Goal: Task Accomplishment & Management: Check status

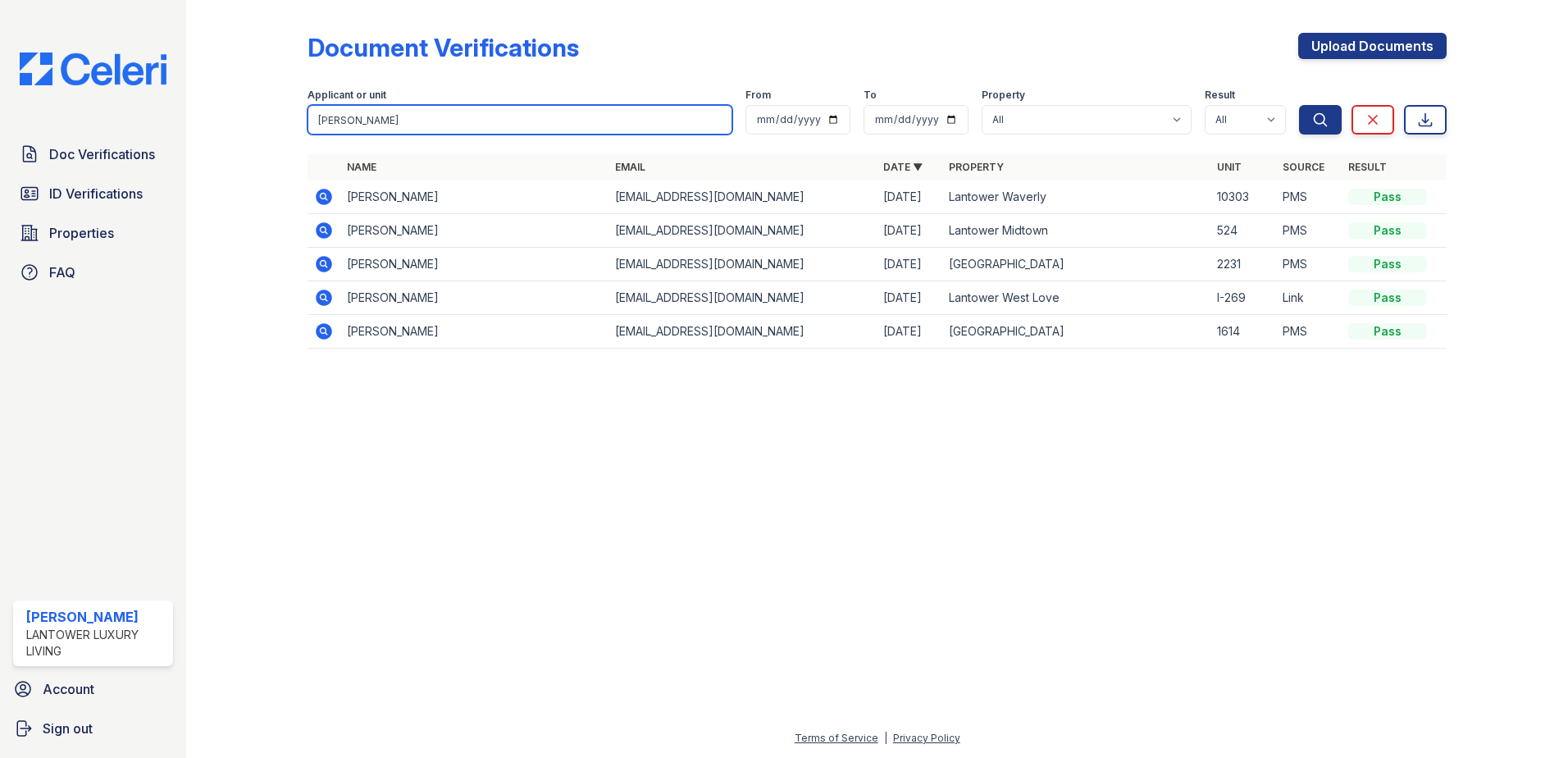
drag, startPoint x: 354, startPoint y: 126, endPoint x: 180, endPoint y: 139, distance: 174.5
click at [180, 139] on div "Doc Verifications ID Verifications Properties FAQ Amanda Torres Lantower Luxury…" at bounding box center [784, 379] width 1568 height 758
type input "vladimir"
click at [1299, 105] on button "Search" at bounding box center [1320, 120] width 43 height 30
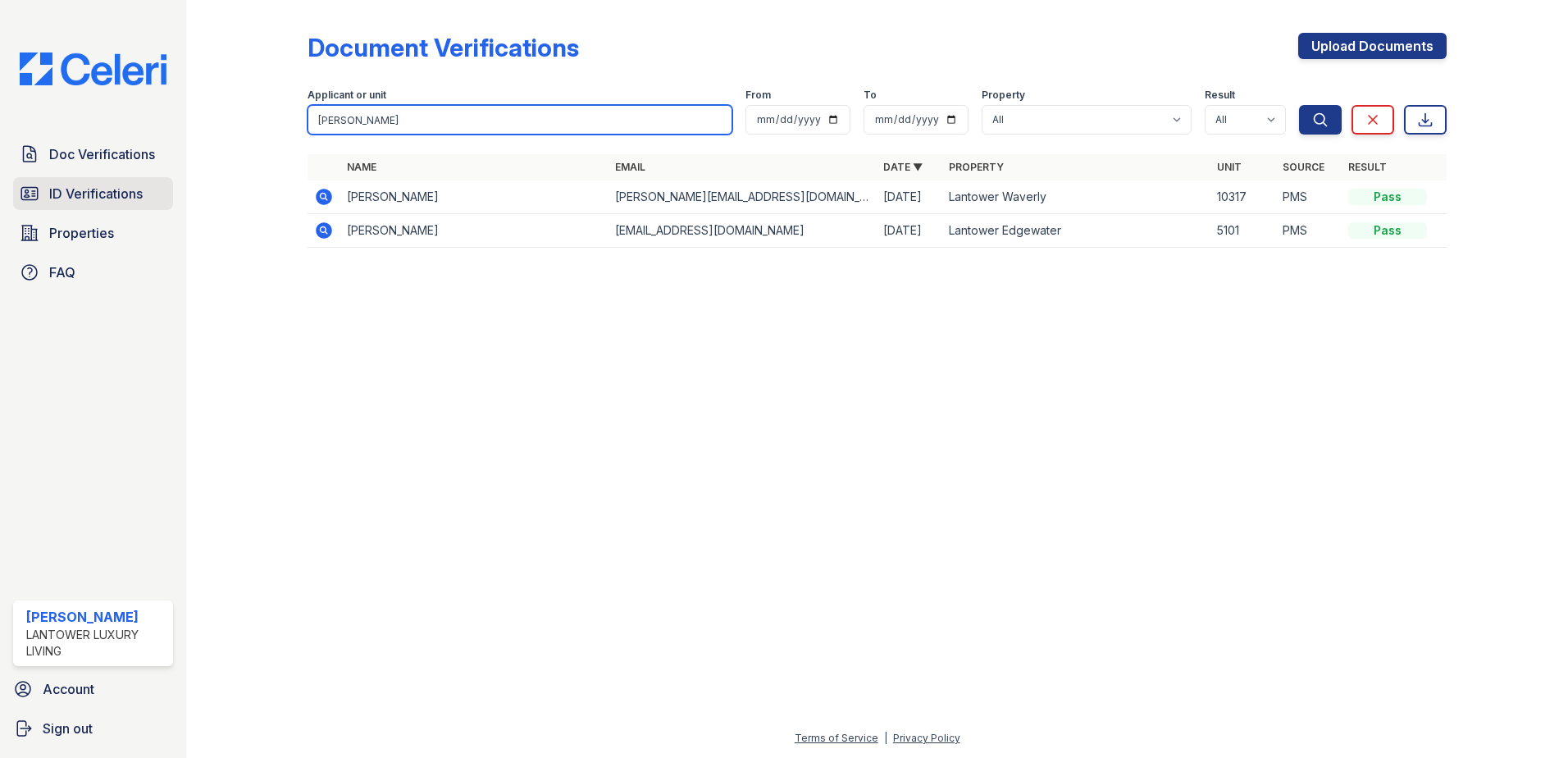
drag, startPoint x: 363, startPoint y: 117, endPoint x: 42, endPoint y: 178, distance: 326.7
click at [42, 178] on div "Doc Verifications ID Verifications Properties FAQ Amanda Torres Lantower Luxury…" at bounding box center [784, 379] width 1568 height 758
type input "olga"
click at [1299, 105] on button "Search" at bounding box center [1320, 120] width 43 height 30
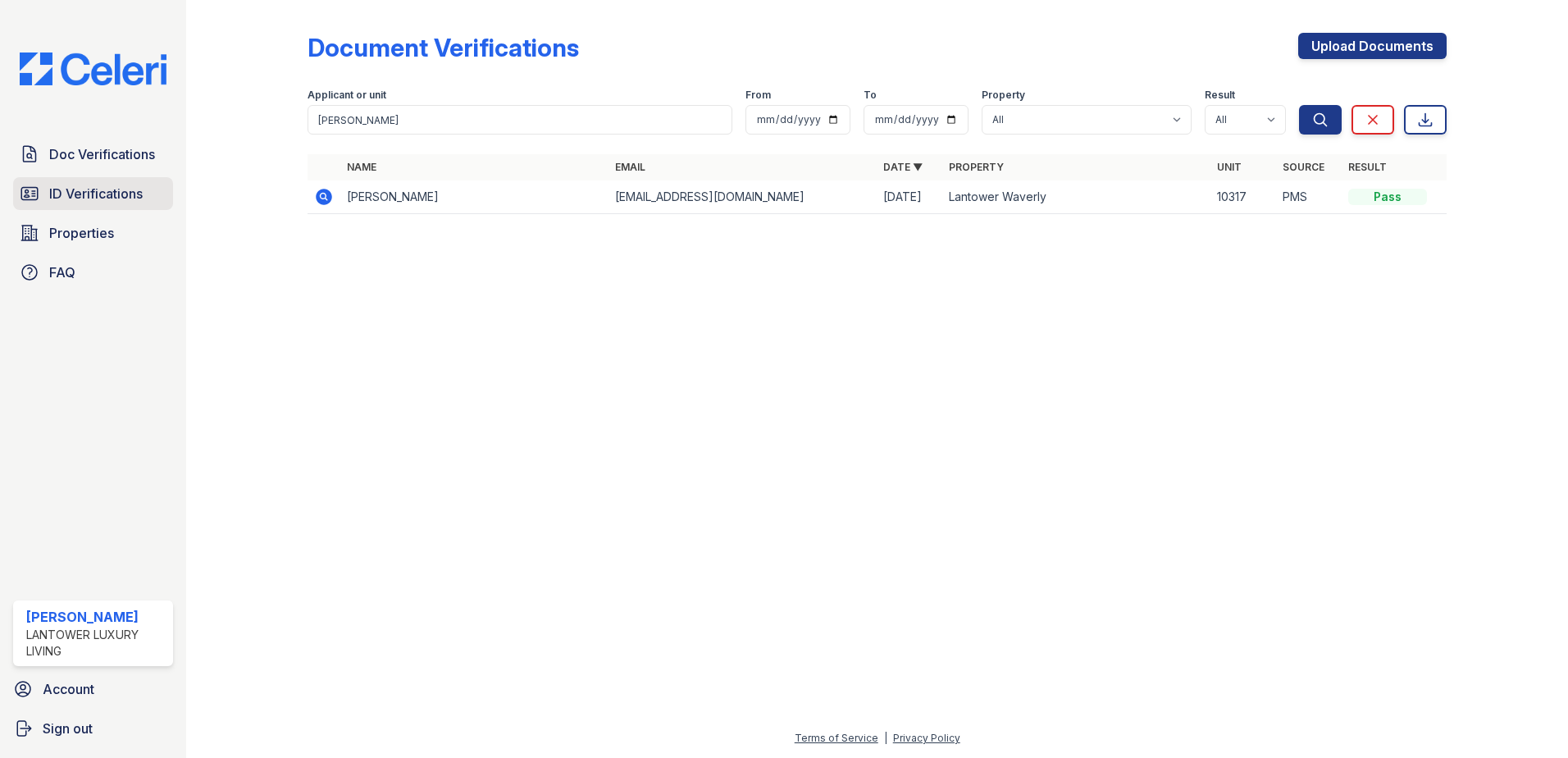
click at [135, 193] on span "ID Verifications" at bounding box center [95, 194] width 93 height 20
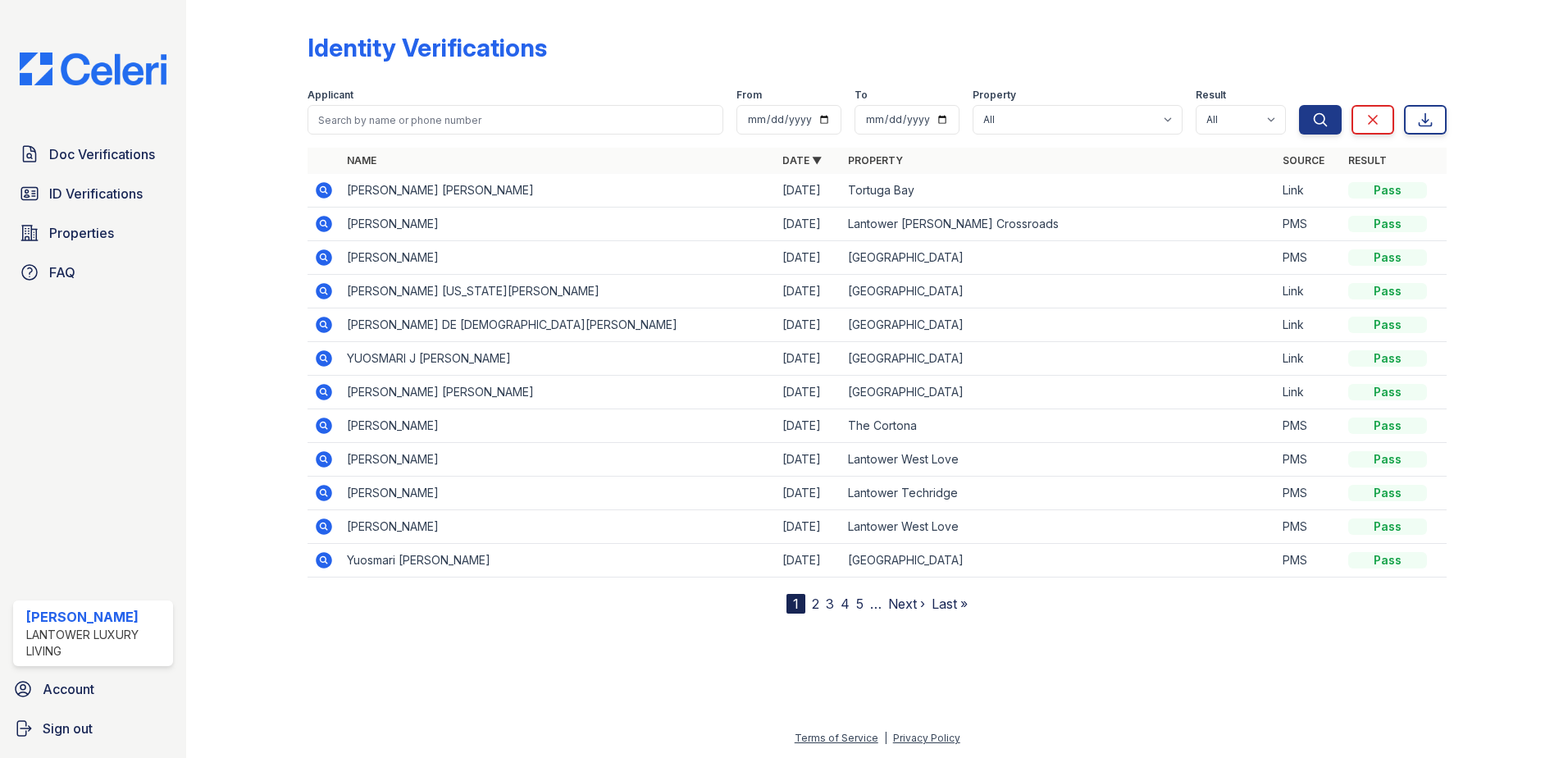
click at [341, 119] on input "search" at bounding box center [515, 120] width 416 height 30
type input "vladimir"
click at [1299, 105] on button "Search" at bounding box center [1320, 120] width 43 height 30
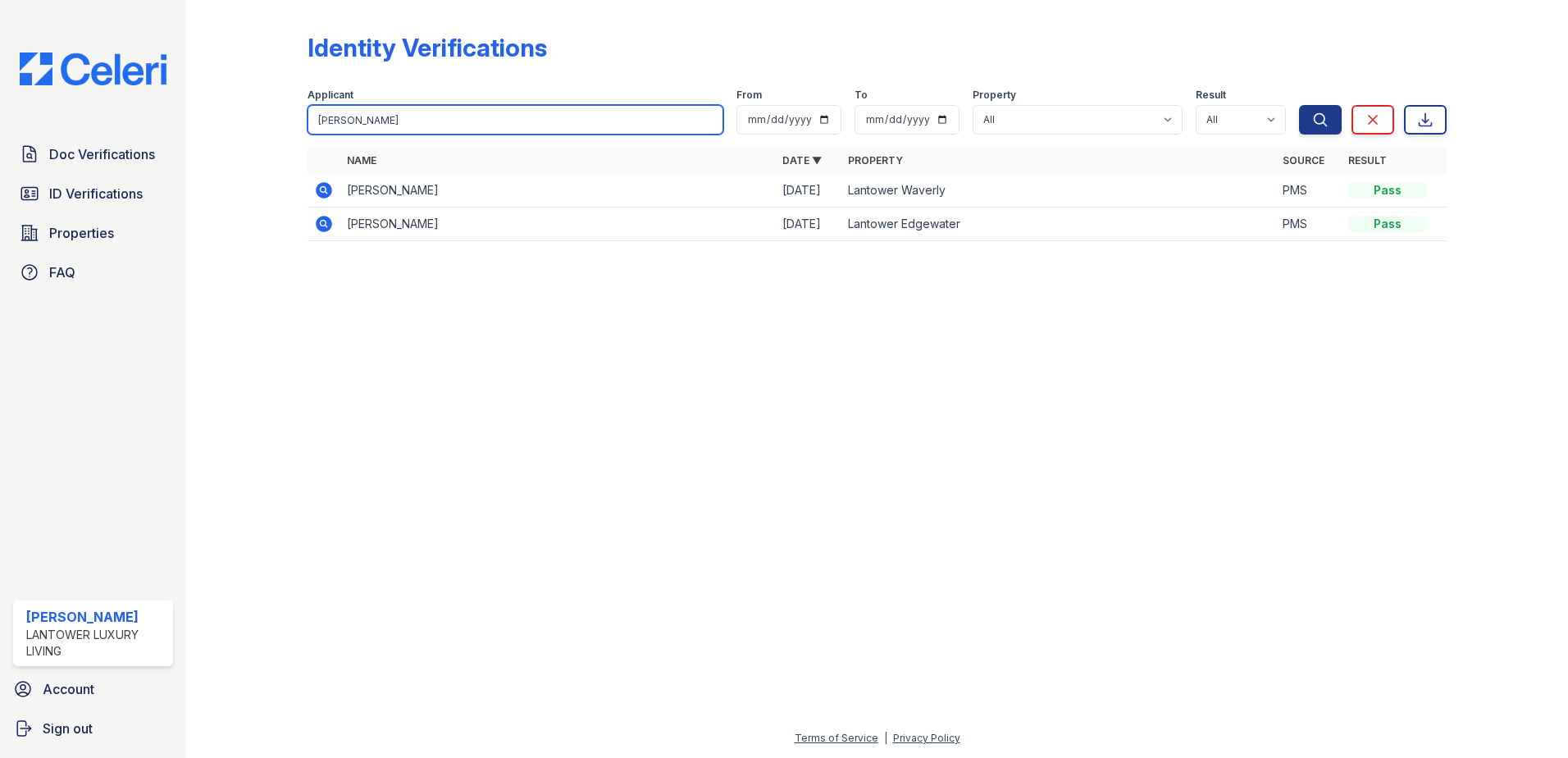
drag, startPoint x: 372, startPoint y: 118, endPoint x: 198, endPoint y: 176, distance: 183.4
click at [222, 159] on div "Identity Verifications Filter Applicant vladimir From To Property All Lantower …" at bounding box center [877, 141] width 1329 height 283
type input "olga"
click at [1299, 105] on button "Search" at bounding box center [1320, 120] width 43 height 30
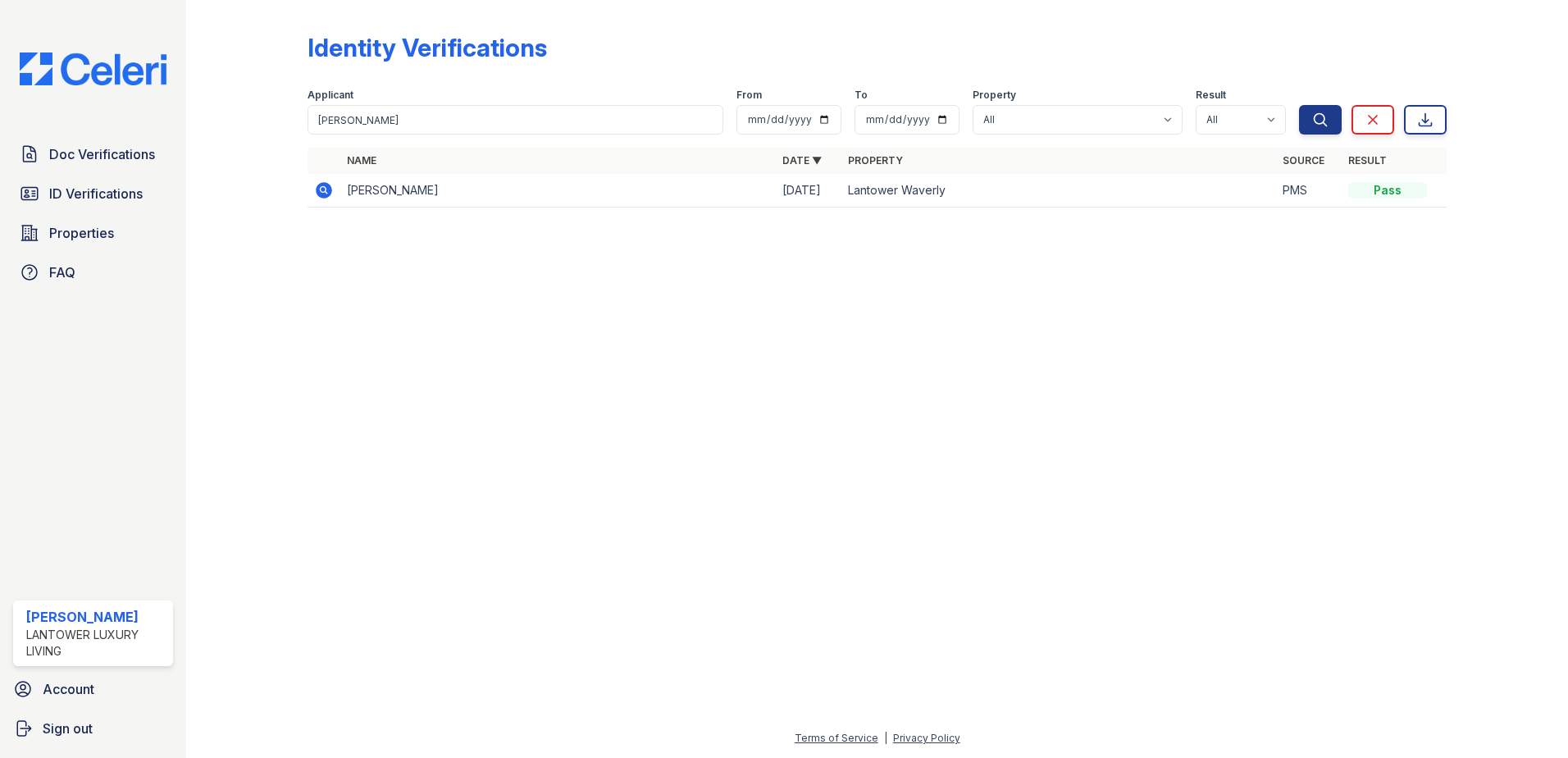
click at [270, 290] on div at bounding box center [877, 489] width 1329 height 478
click at [91, 158] on span "Doc Verifications" at bounding box center [101, 154] width 106 height 20
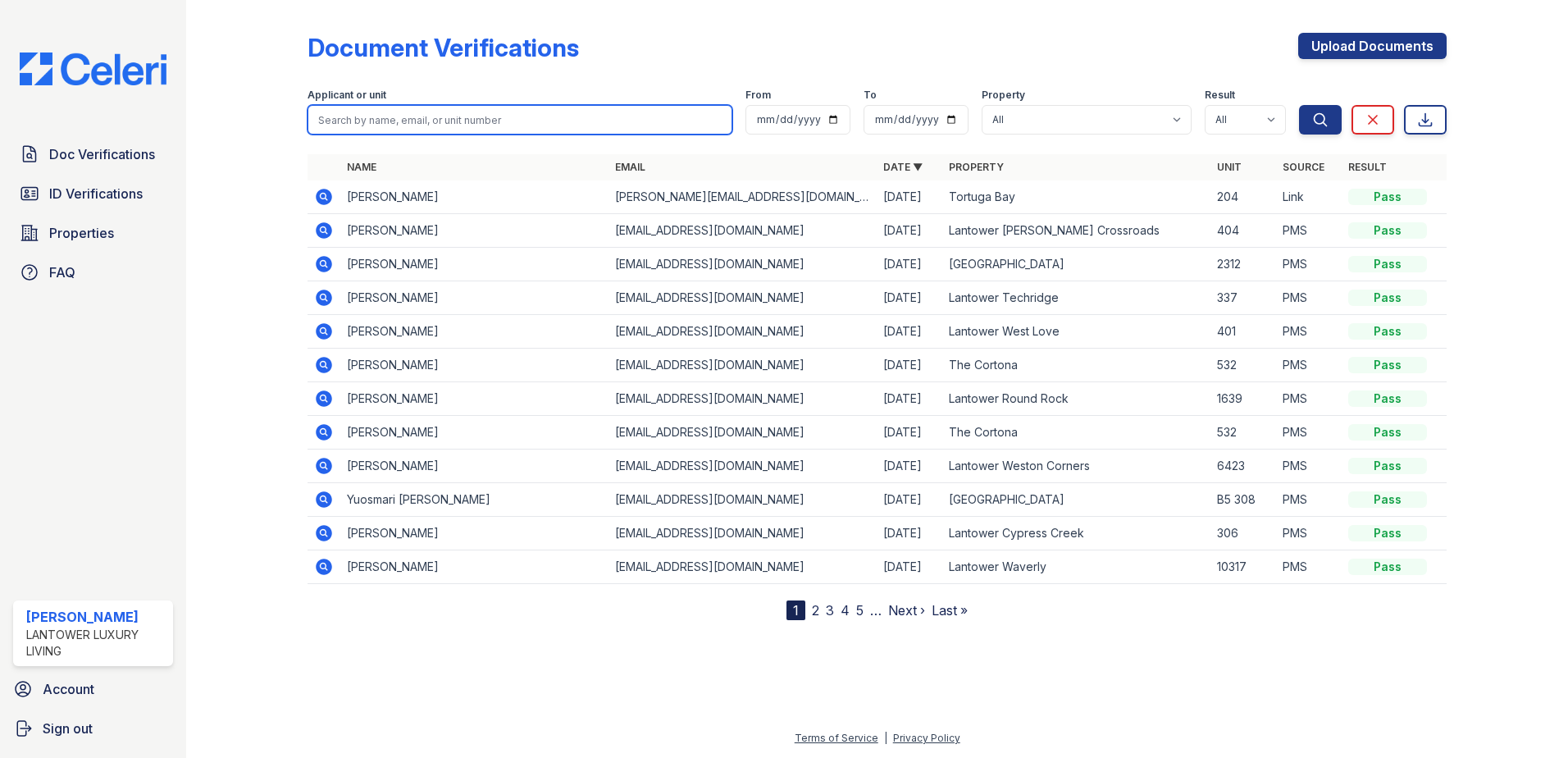
click at [361, 119] on input "search" at bounding box center [520, 120] width 425 height 30
type input "olga"
click at [1299, 105] on button "Search" at bounding box center [1320, 120] width 43 height 30
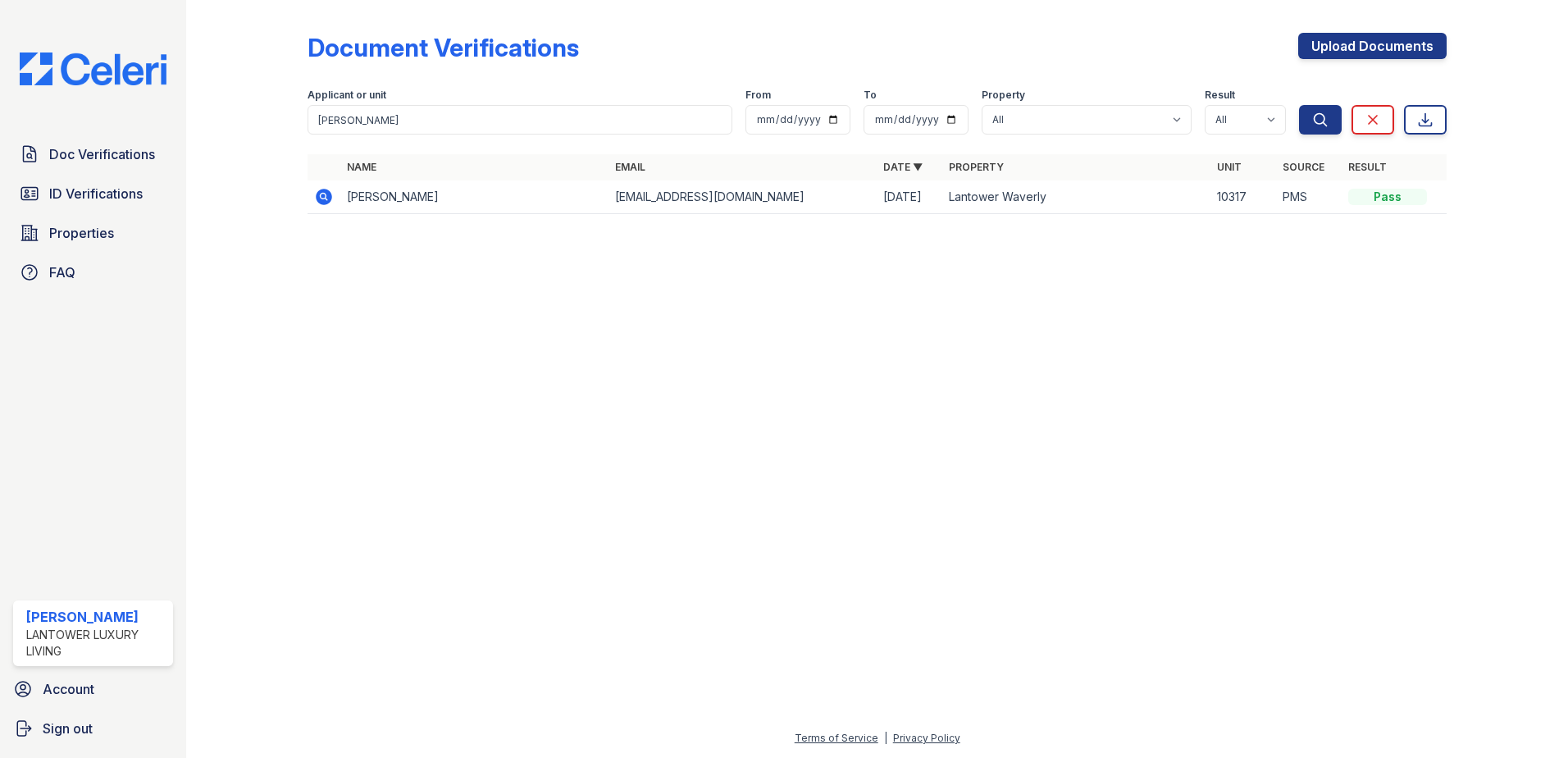
click at [378, 350] on div at bounding box center [877, 493] width 1329 height 472
click at [326, 196] on icon at bounding box center [324, 197] width 20 height 20
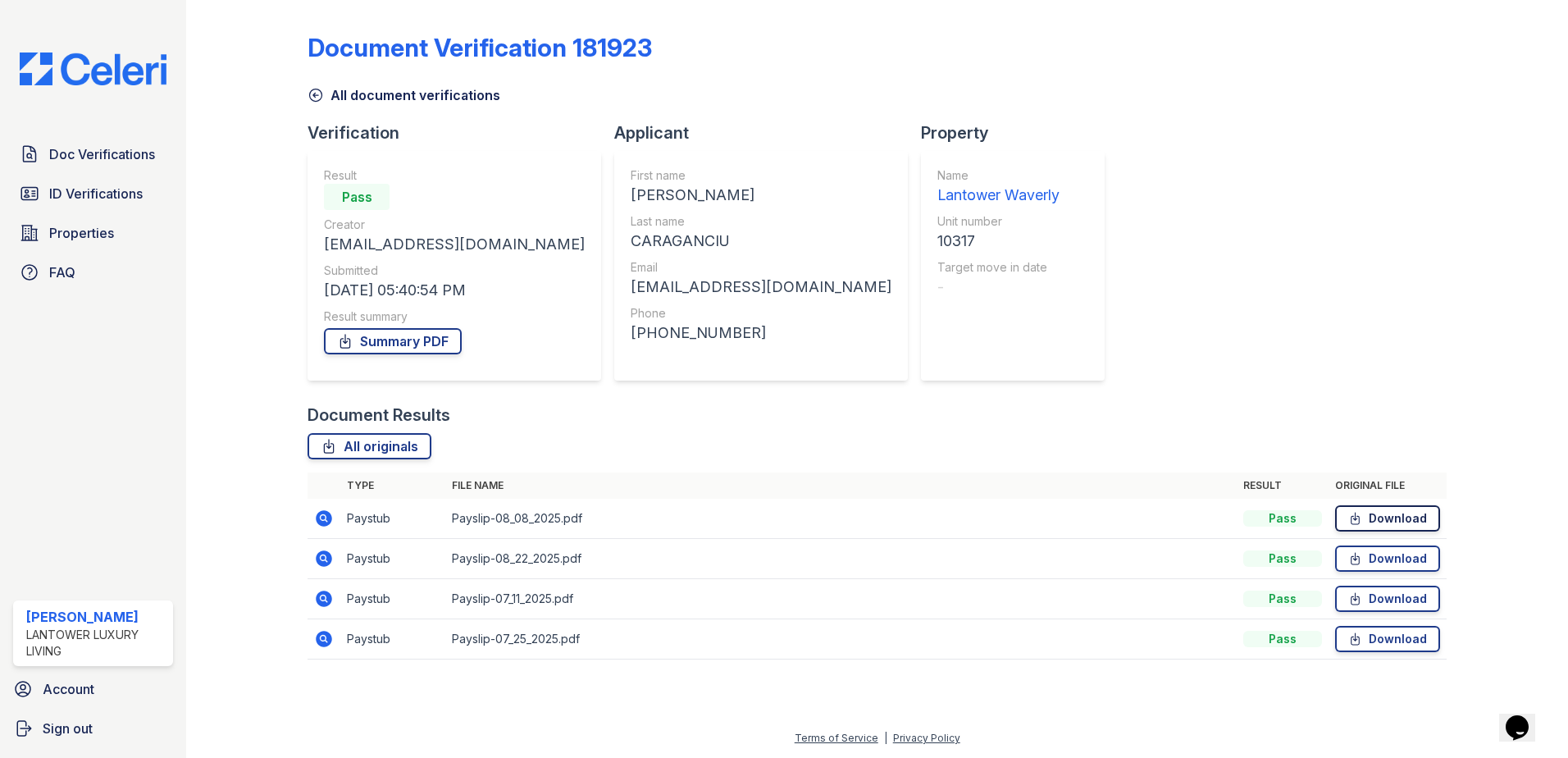
click at [1359, 516] on icon at bounding box center [1355, 518] width 8 height 12
click at [1362, 554] on icon at bounding box center [1354, 559] width 14 height 16
click at [1372, 594] on link "Download" at bounding box center [1388, 599] width 105 height 26
click at [126, 162] on span "Doc Verifications" at bounding box center [101, 154] width 106 height 20
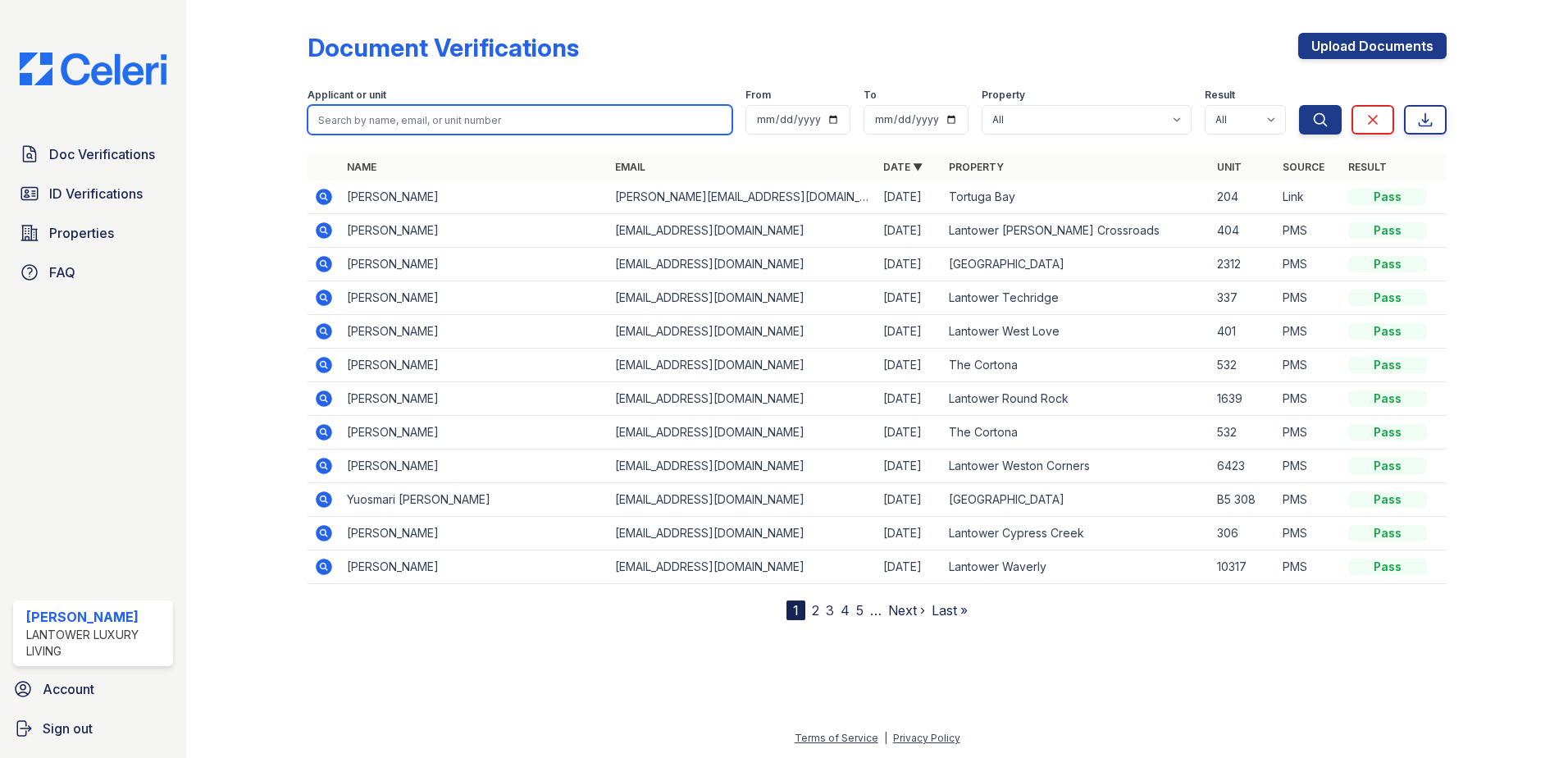
click at [367, 115] on input "search" at bounding box center [520, 120] width 425 height 30
type input "c"
type input "vladimir"
click at [1299, 105] on button "Search" at bounding box center [1320, 120] width 43 height 30
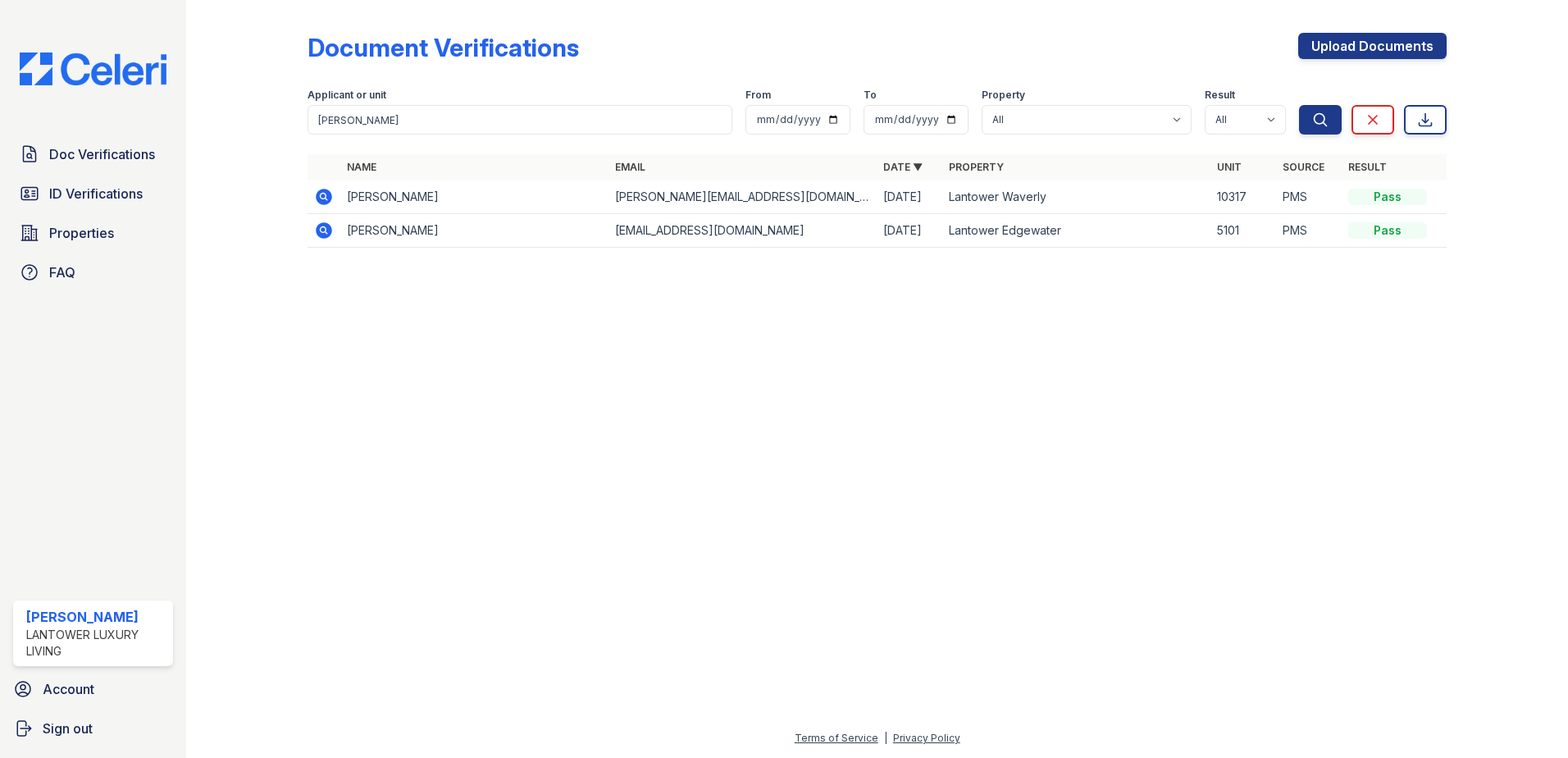
click at [318, 190] on icon at bounding box center [324, 197] width 20 height 20
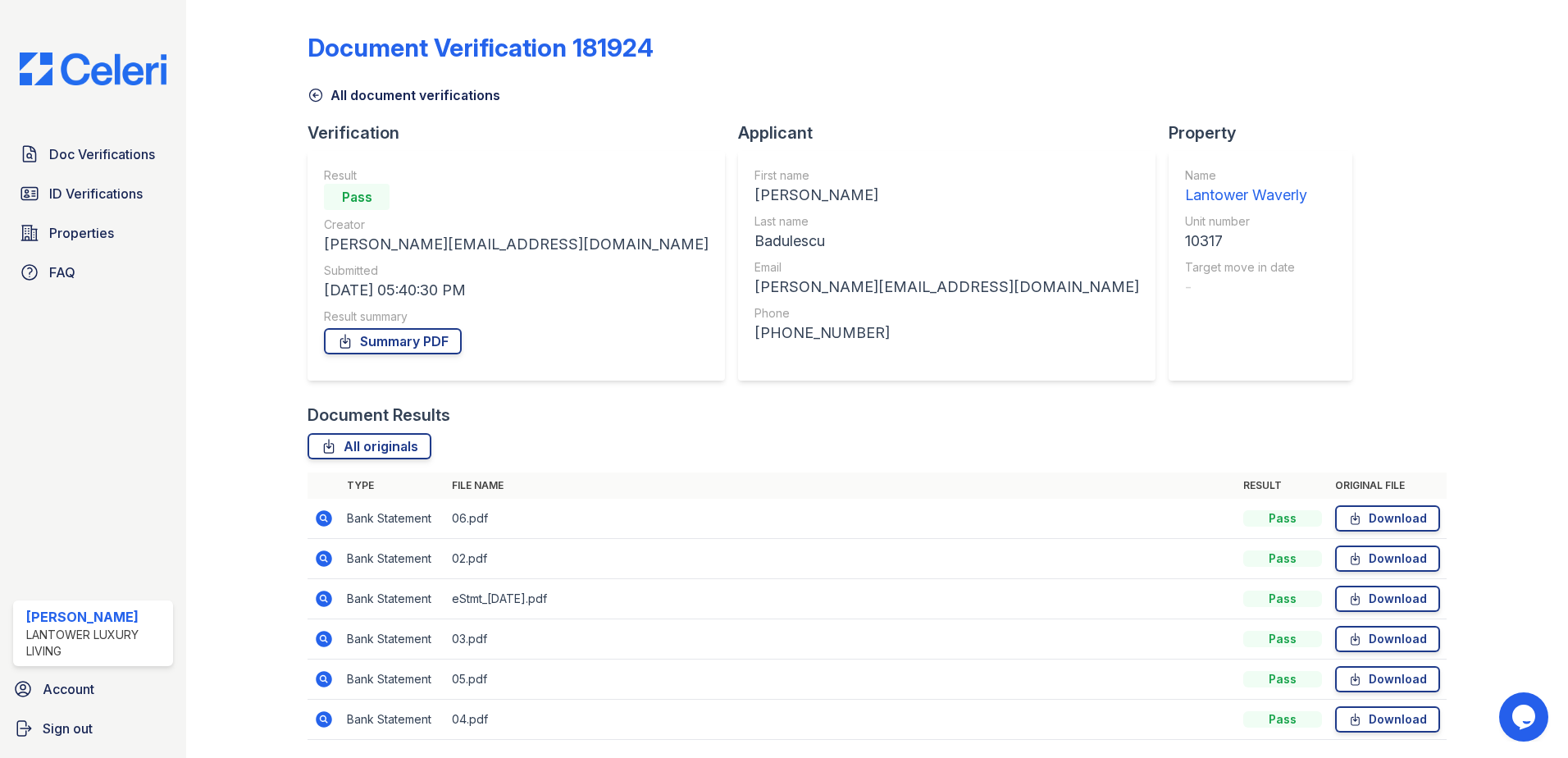
scroll to position [54, 0]
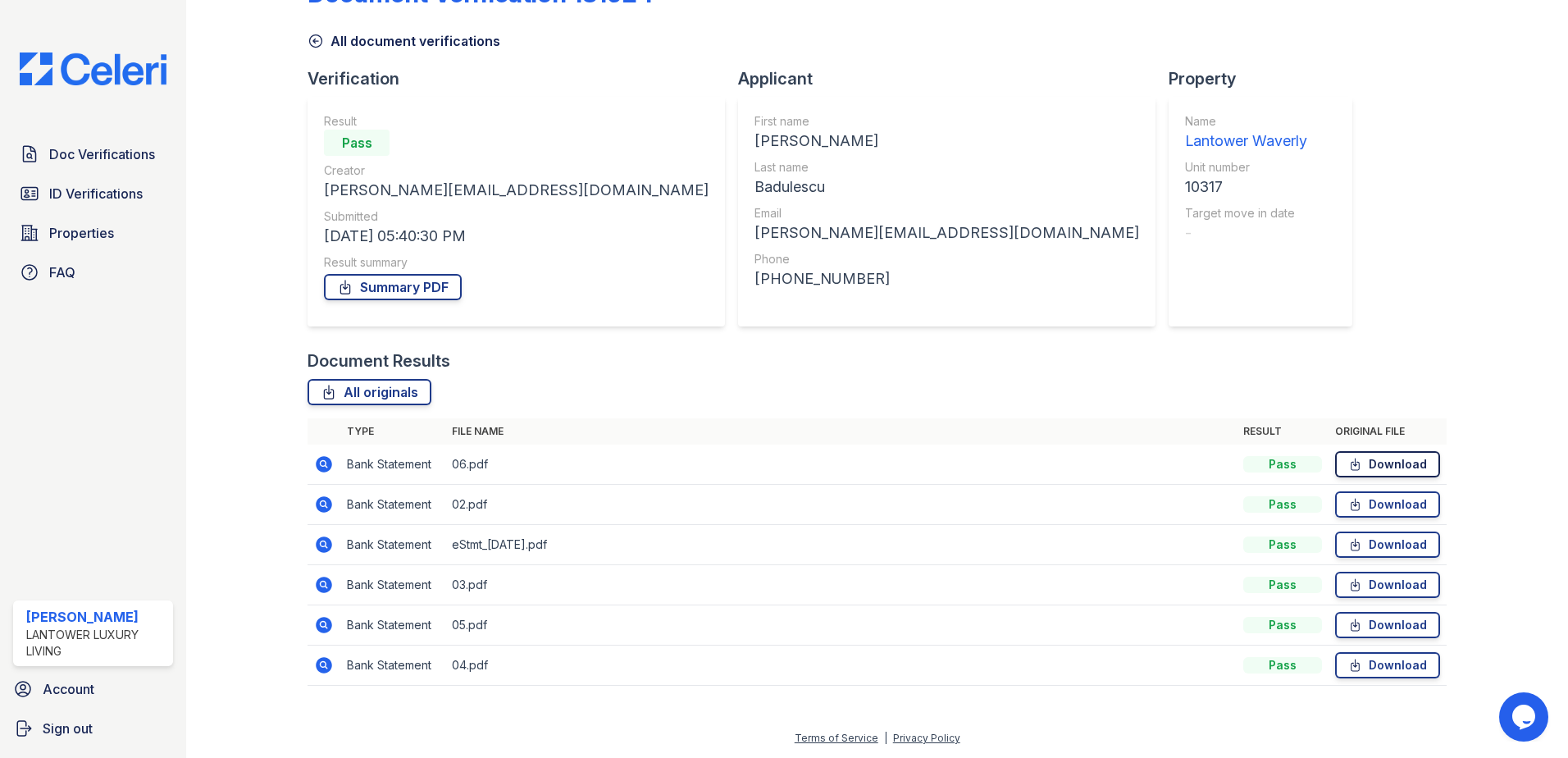
click at [1376, 465] on link "Download" at bounding box center [1388, 464] width 105 height 26
click at [1512, 501] on div at bounding box center [1494, 327] width 95 height 750
click at [1415, 500] on link "Download" at bounding box center [1388, 504] width 105 height 26
click at [1468, 510] on div at bounding box center [1494, 327] width 95 height 750
click at [1405, 549] on link "Download" at bounding box center [1388, 544] width 105 height 26
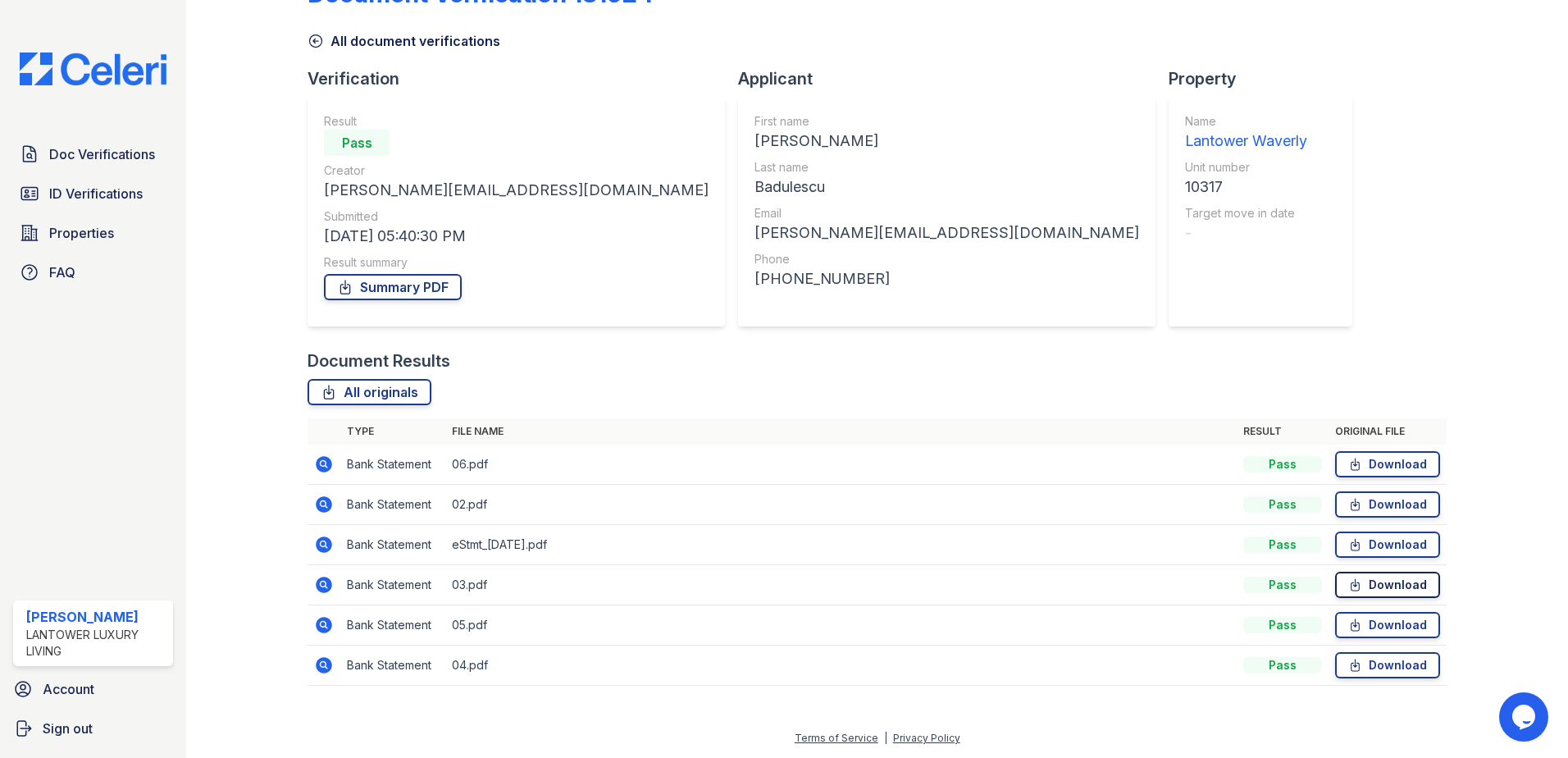
click at [1401, 587] on link "Download" at bounding box center [1388, 584] width 105 height 26
click at [1371, 629] on link "Download" at bounding box center [1388, 625] width 105 height 26
click at [1362, 670] on link "Download" at bounding box center [1388, 665] width 105 height 26
click at [61, 236] on span "Properties" at bounding box center [81, 233] width 65 height 20
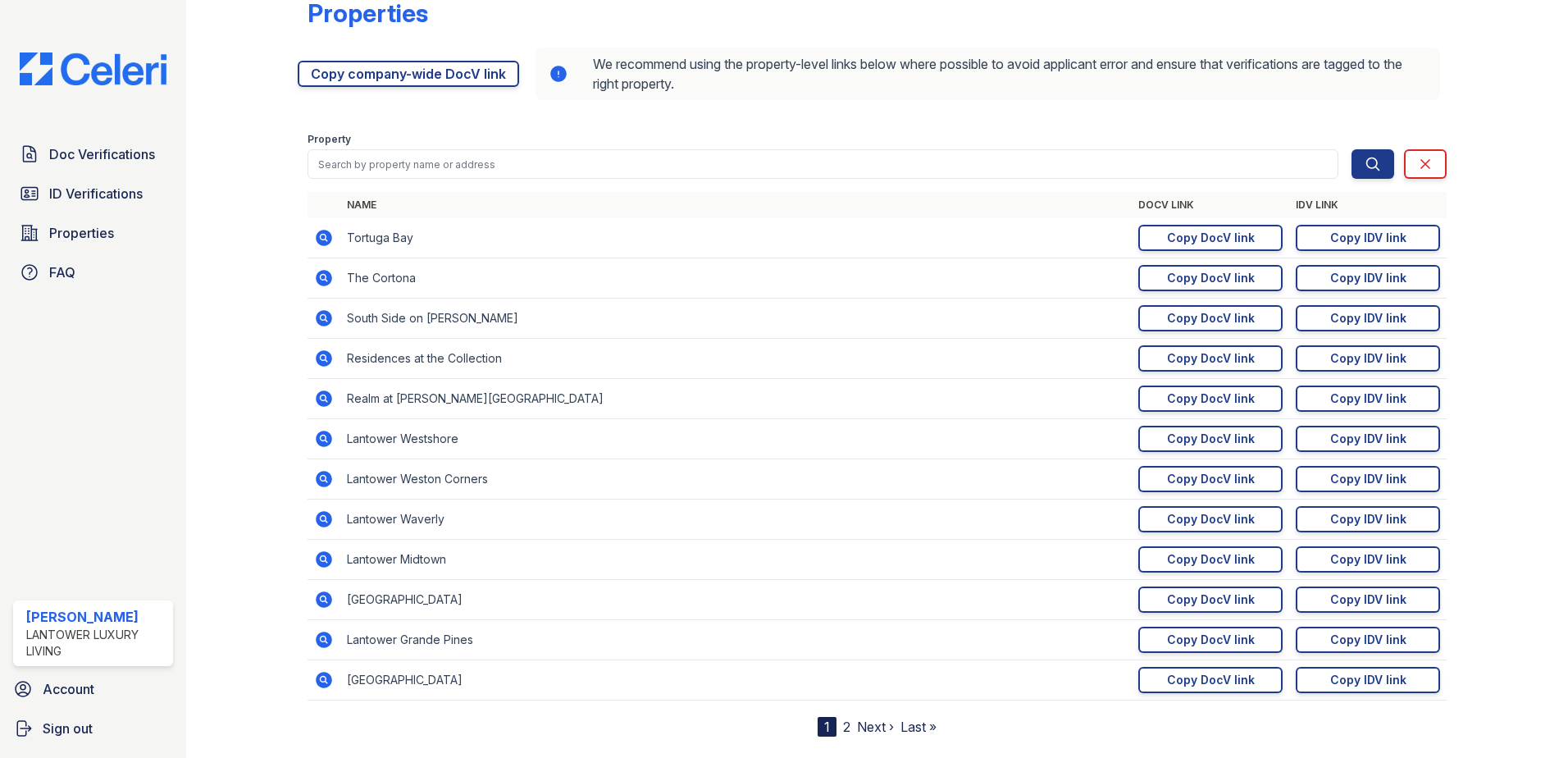
scroll to position [69, 0]
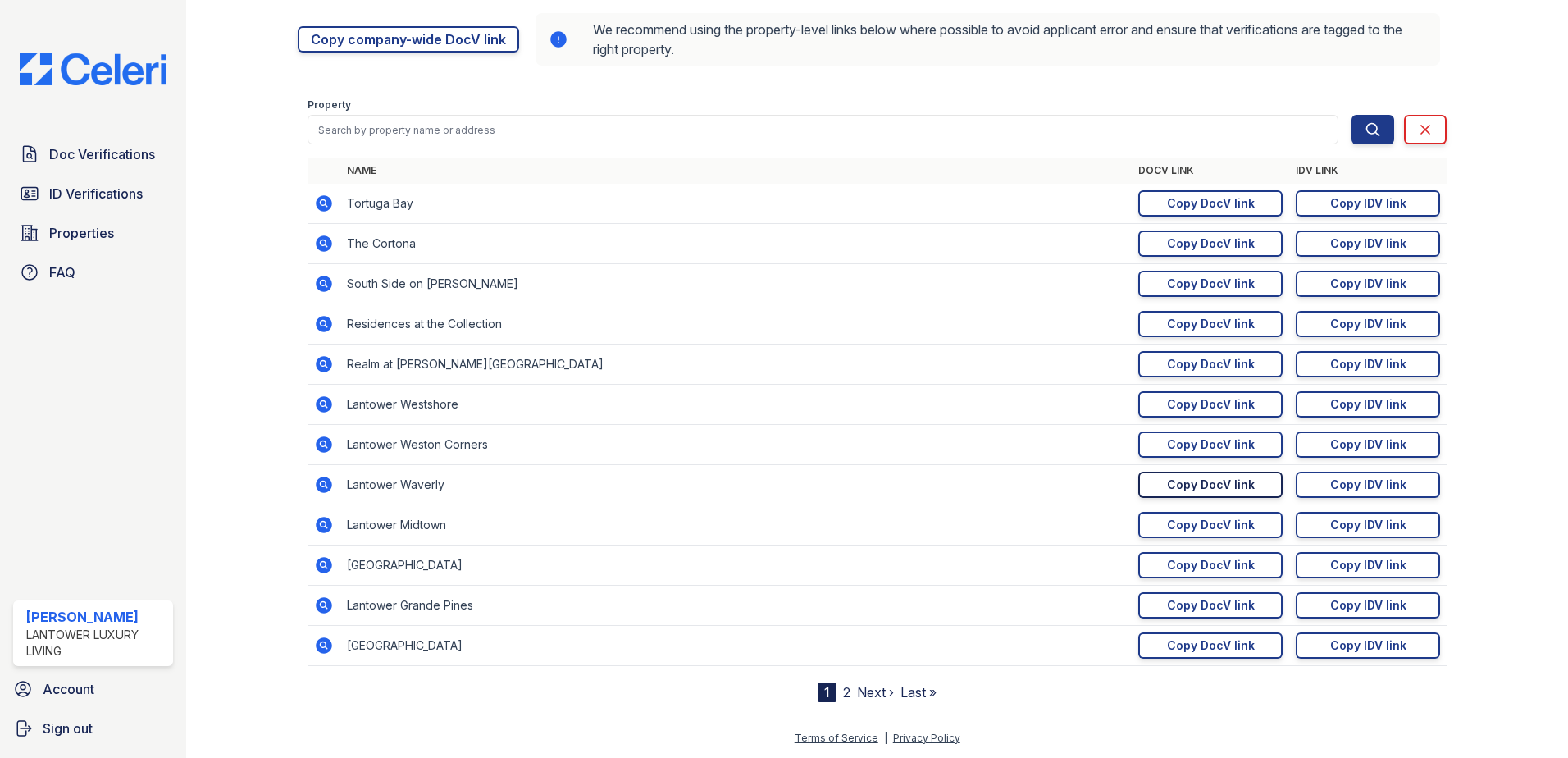
click at [1143, 495] on link "Copy DocV link Copy link" at bounding box center [1209, 485] width 144 height 26
